Goal: Task Accomplishment & Management: Manage account settings

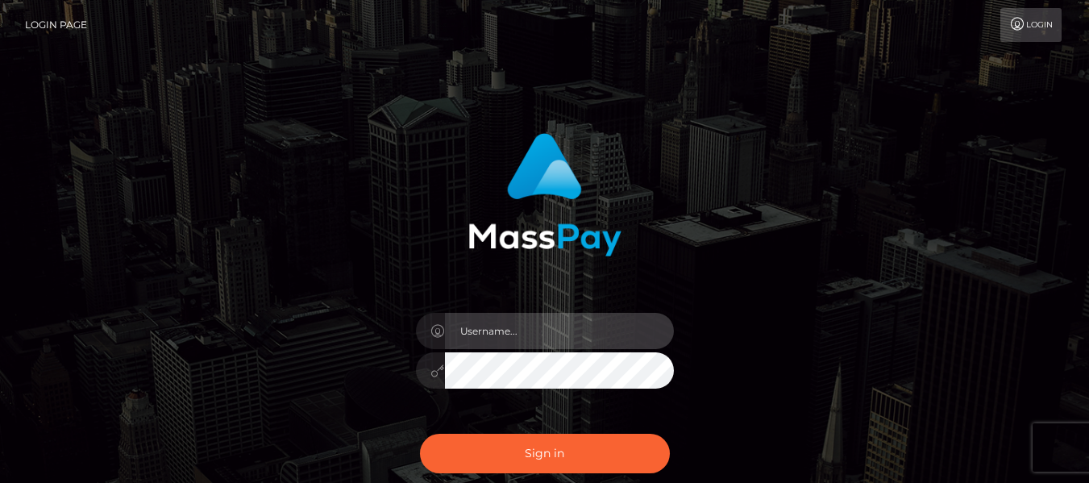
click at [535, 325] on input "text" at bounding box center [559, 331] width 229 height 36
type input "lacey.throne"
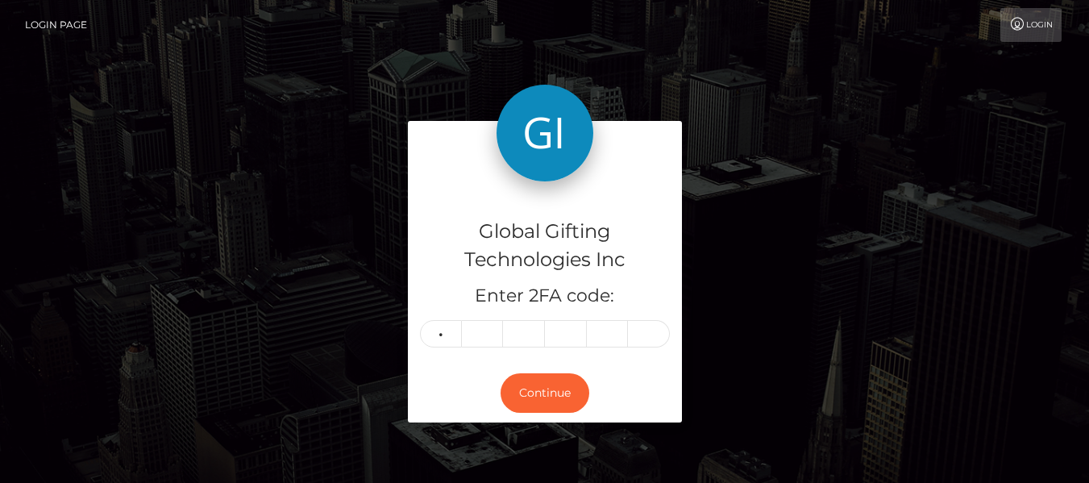
type input "0"
type input "4"
type input "7"
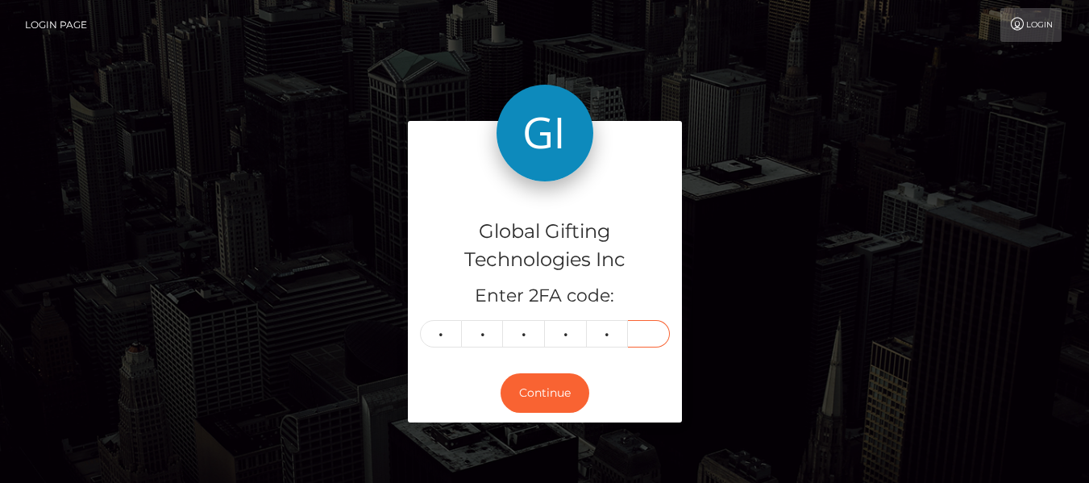
type input "9"
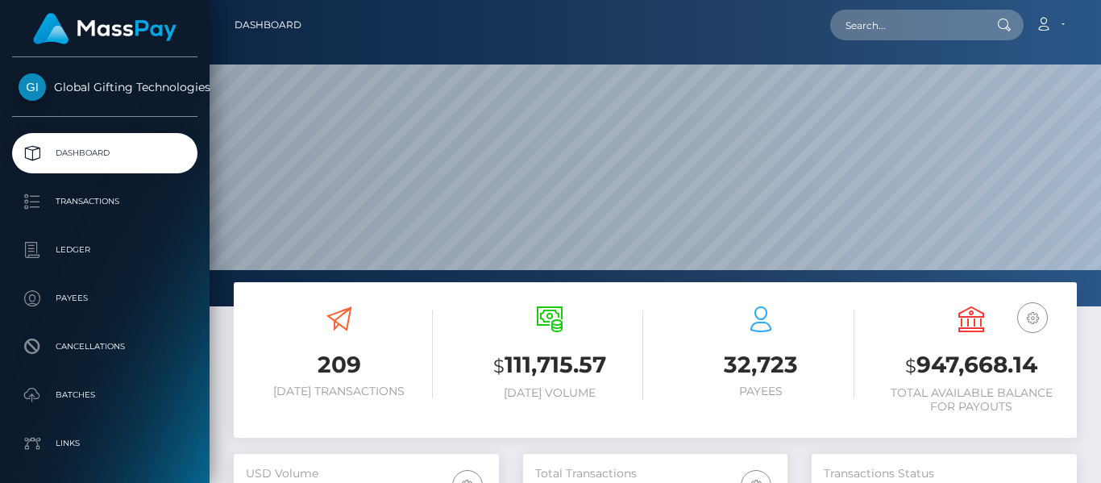
scroll to position [286, 264]
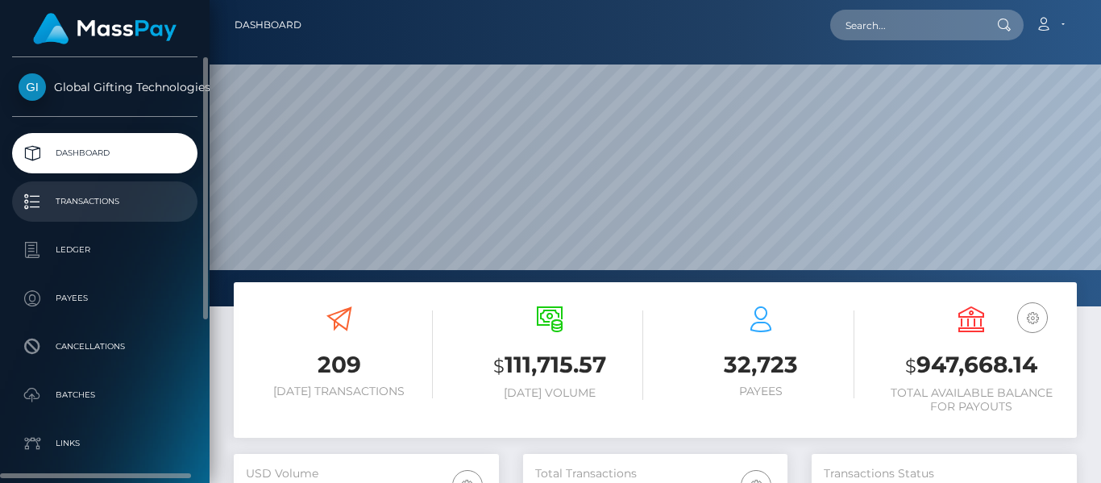
click at [152, 202] on p "Transactions" at bounding box center [105, 201] width 173 height 24
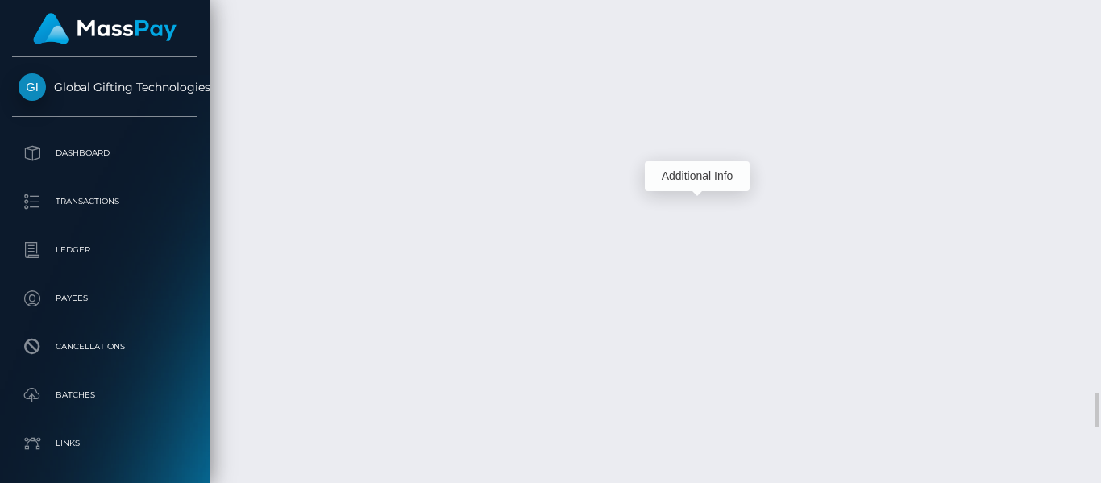
scroll to position [194, 264]
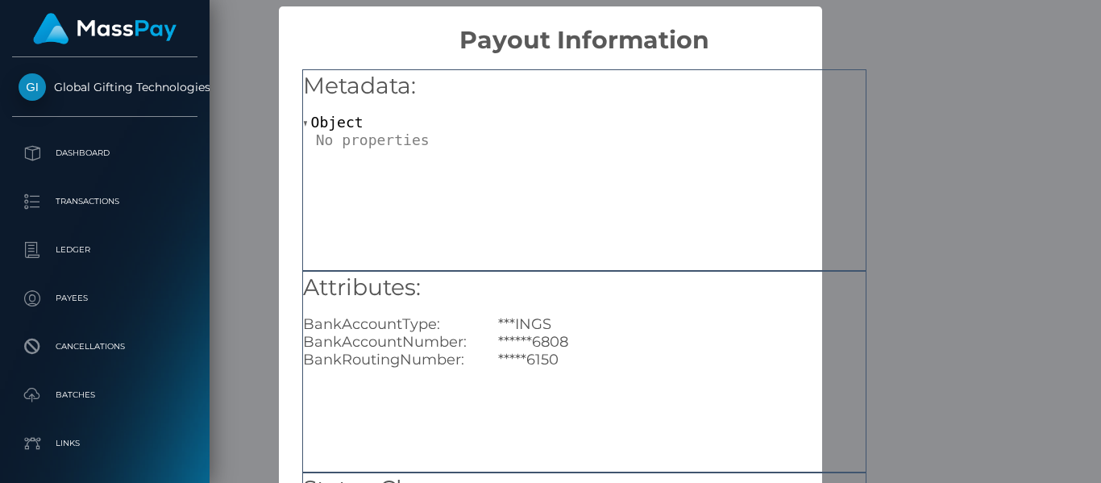
scroll to position [0, 0]
click at [868, 42] on h2 "Payout Information" at bounding box center [584, 31] width 611 height 48
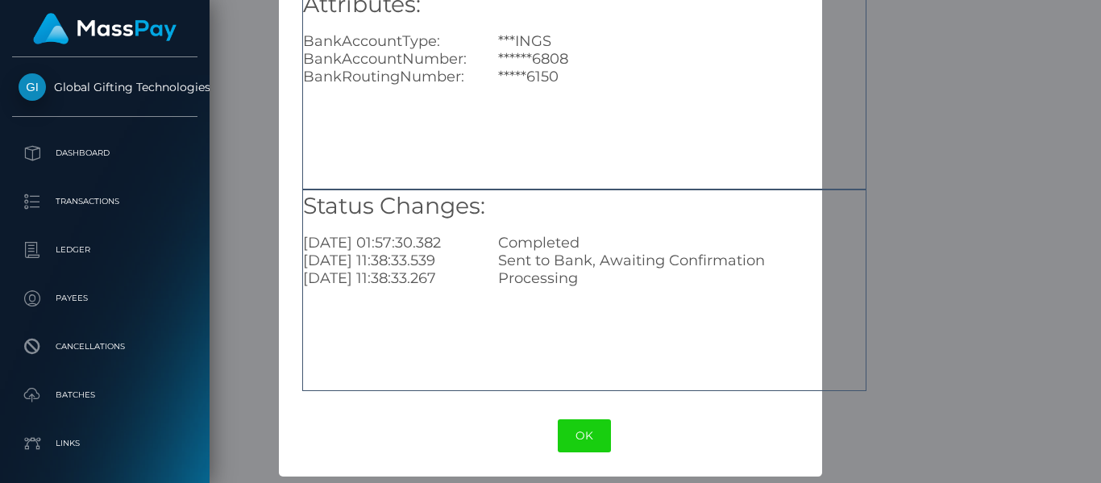
click at [564, 452] on div "OK No Cancel" at bounding box center [584, 435] width 611 height 49
click at [579, 435] on button "OK" at bounding box center [584, 435] width 53 height 33
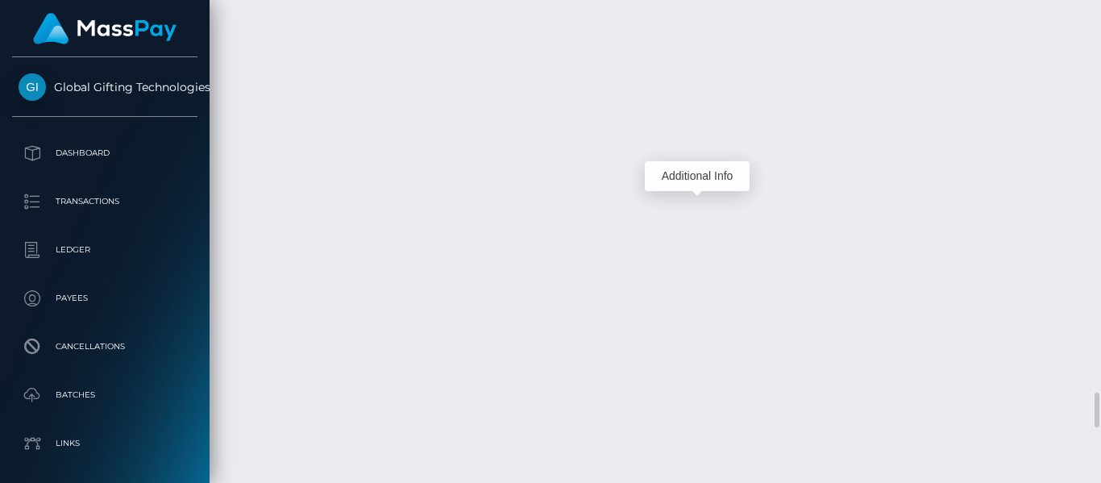
scroll to position [194, 264]
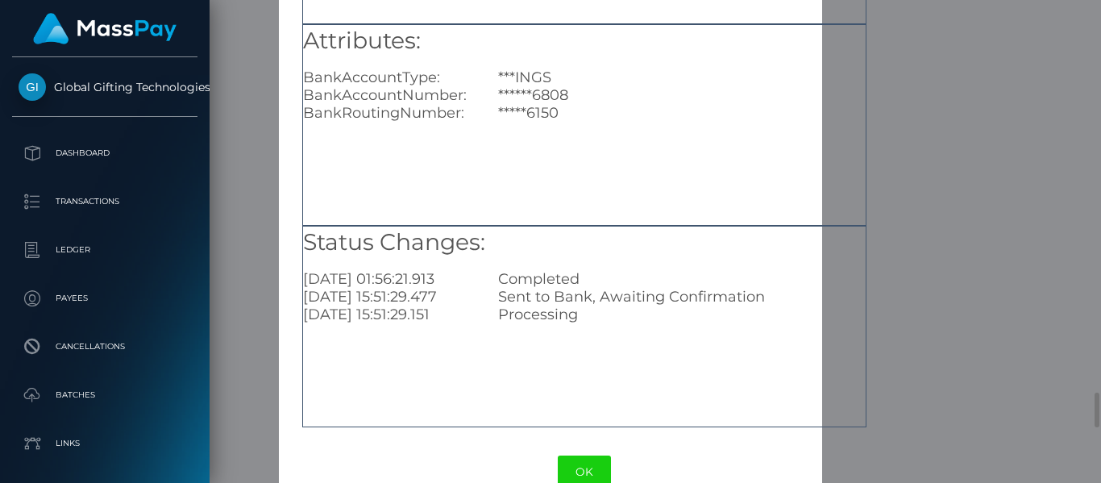
scroll to position [248, 0]
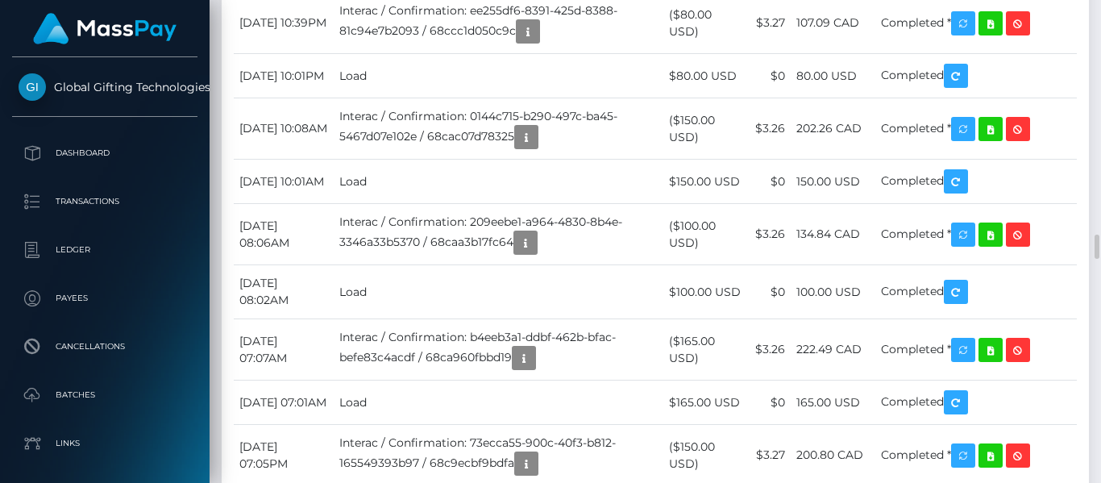
scroll to position [194, 264]
click at [556, 103] on body "Global Gifting Technologies Inc Dashboard Transactions Ledger Payees" at bounding box center [550, 241] width 1101 height 483
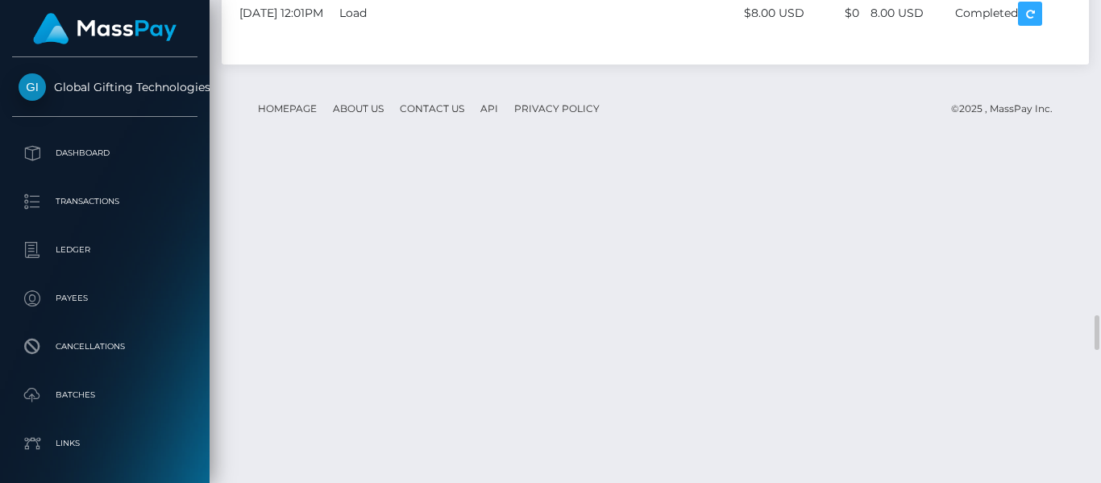
scroll to position [4360, 0]
